Goal: Task Accomplishment & Management: Manage account settings

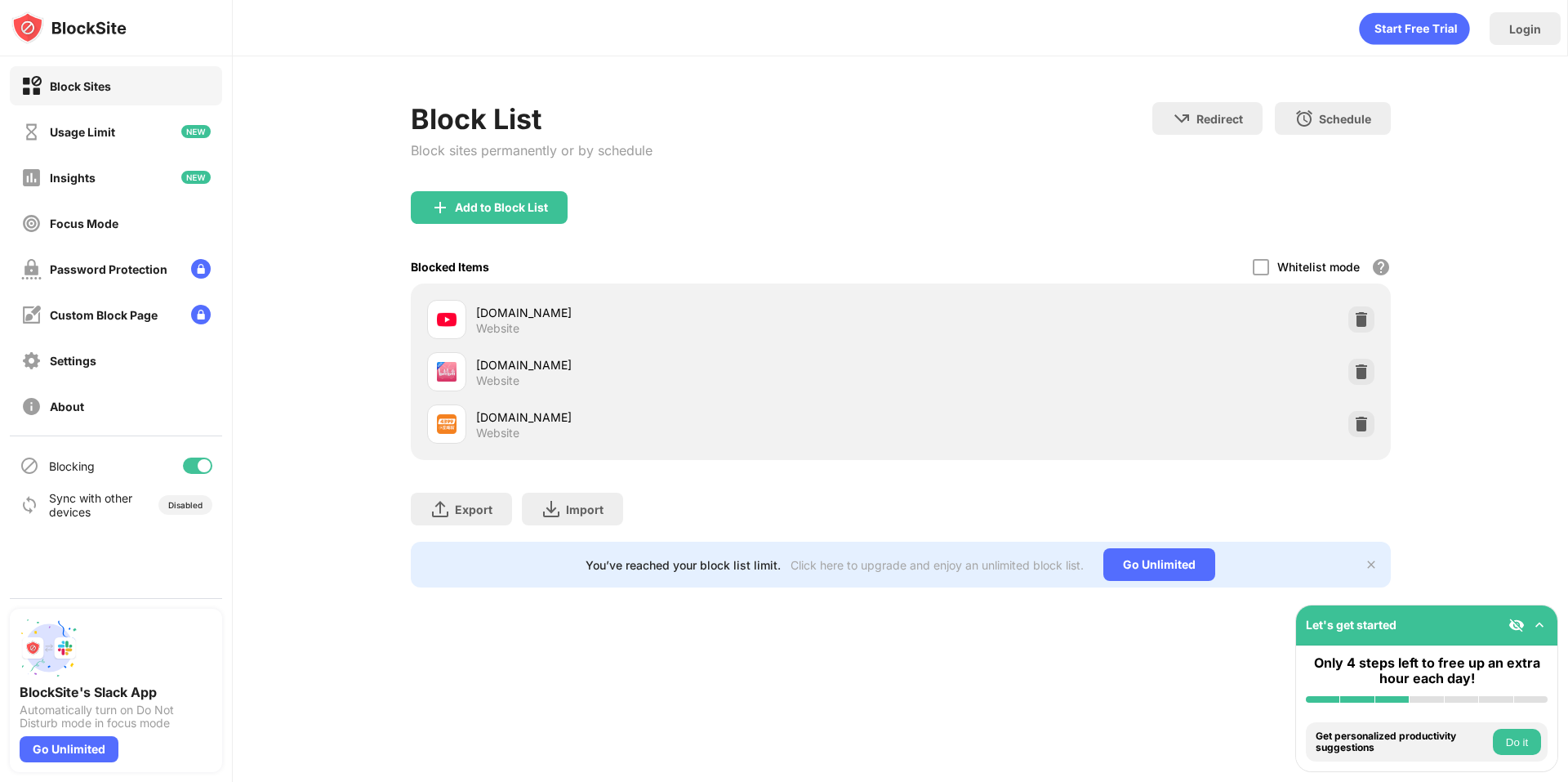
click at [195, 463] on div at bounding box center [197, 465] width 29 height 16
